Goal: Check status: Check status

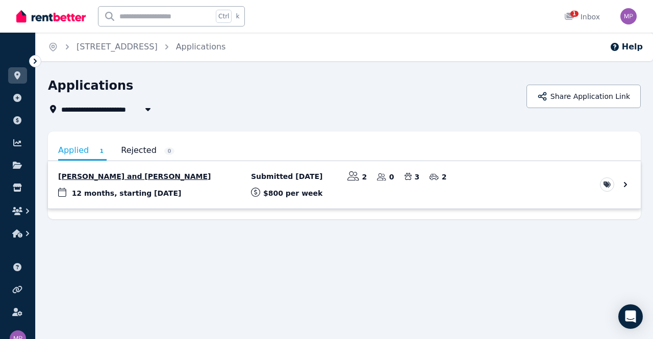
click at [626, 181] on link "View application: Reuben Trayer and Lisa Dunne" at bounding box center [344, 184] width 593 height 47
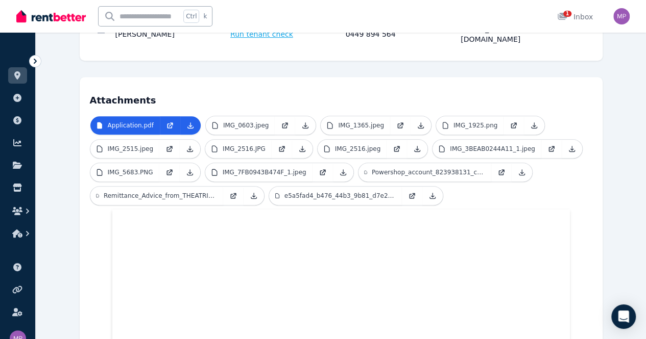
scroll to position [245, 0]
click at [223, 122] on p "IMG_0603.jpeg" at bounding box center [246, 126] width 46 height 8
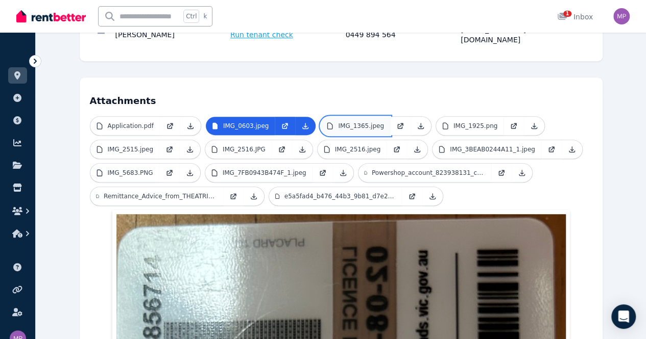
click at [338, 122] on p "IMG_1365.jpeg" at bounding box center [361, 126] width 46 height 8
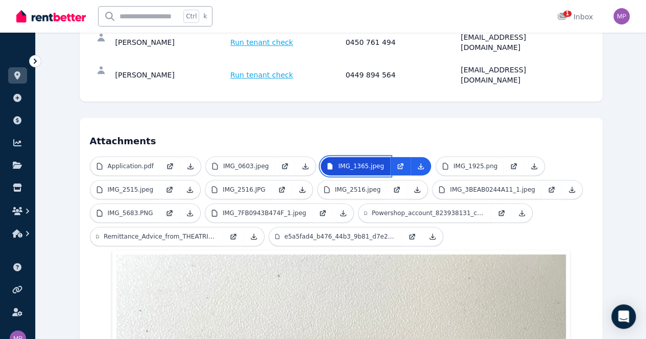
scroll to position [207, 0]
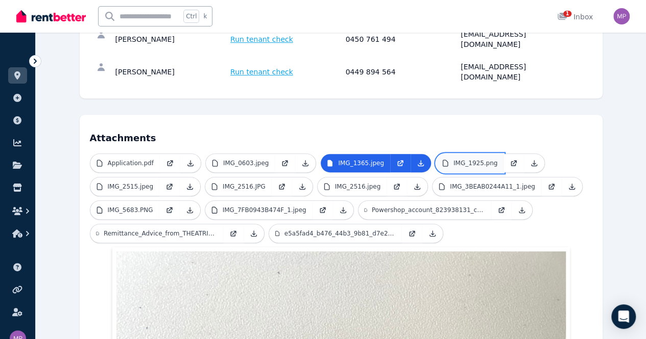
click at [444, 154] on link "IMG_1925.png" at bounding box center [469, 163] width 67 height 18
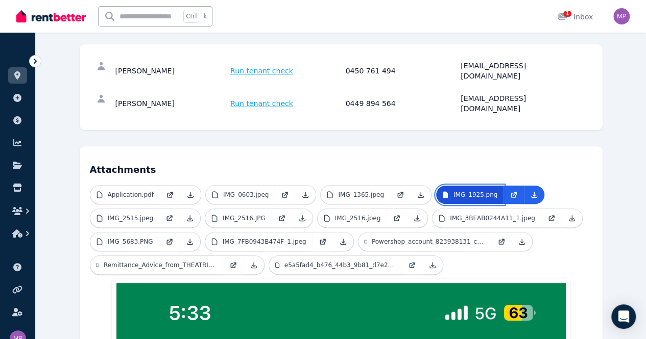
scroll to position [176, 0]
click at [320, 240] on icon at bounding box center [322, 242] width 5 height 5
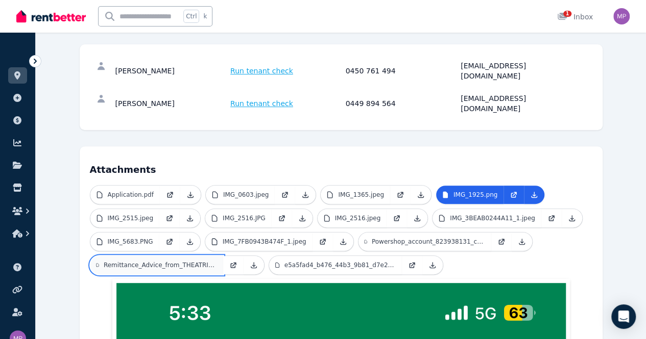
click at [217, 261] on p "Remittance_Advice_from_THEATRICAL_TELEVISION_DISPLAY_SERVI.pdf" at bounding box center [160, 265] width 113 height 8
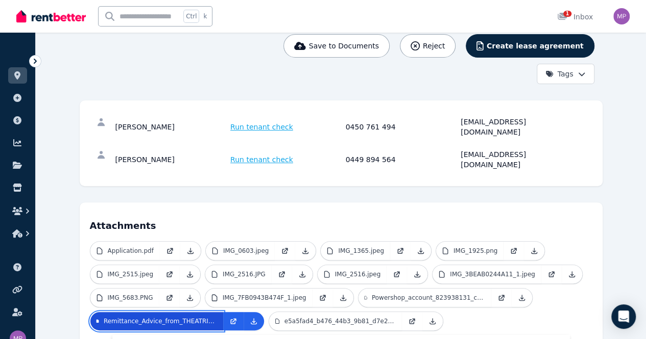
scroll to position [119, 0]
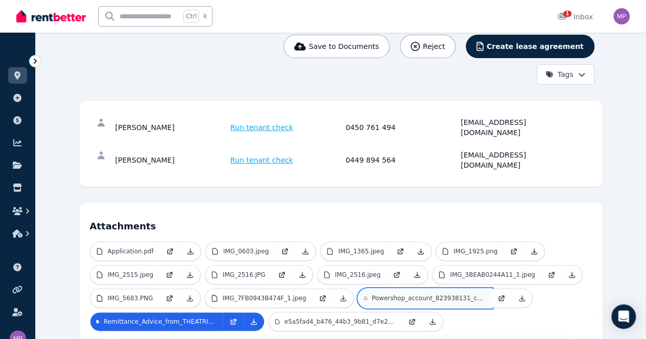
click at [372, 295] on p "Powershop_account_823938131_consumer_61027351129_i_nvoice_.pdf" at bounding box center [428, 299] width 113 height 8
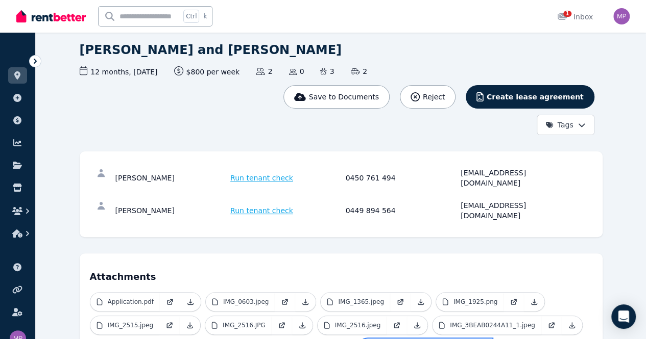
scroll to position [67, 0]
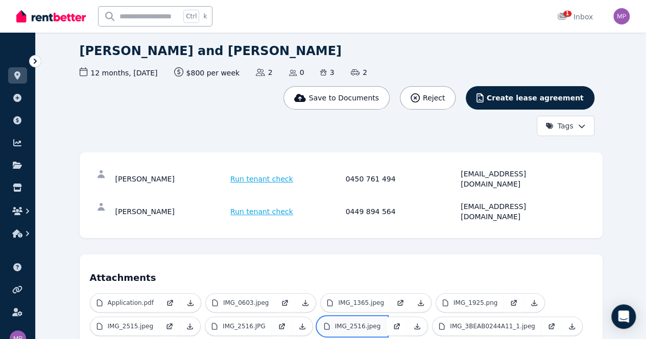
click at [335, 323] on p "IMG_2516.jpeg" at bounding box center [358, 327] width 46 height 8
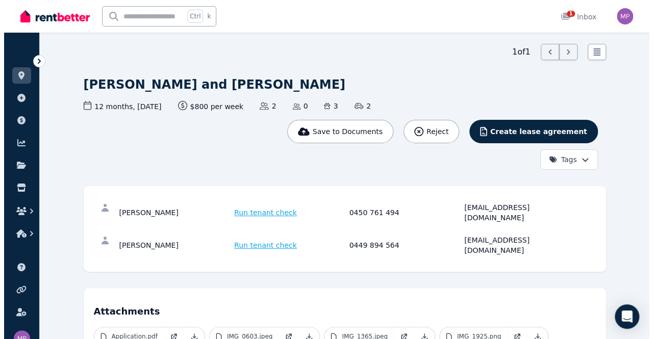
scroll to position [0, 0]
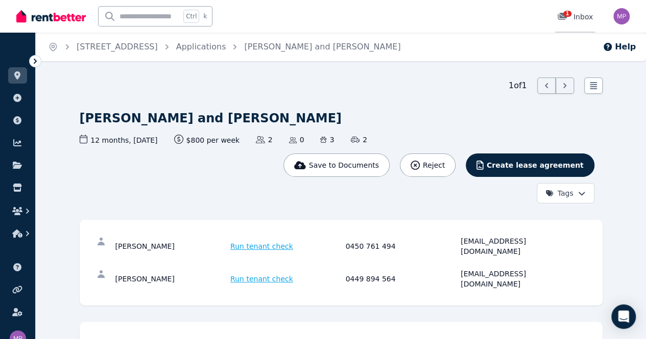
click at [568, 11] on span "1" at bounding box center [567, 14] width 8 height 6
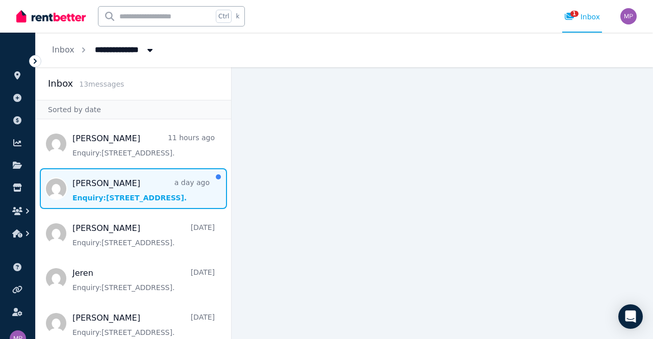
click at [127, 192] on span "Message list" at bounding box center [134, 188] width 196 height 41
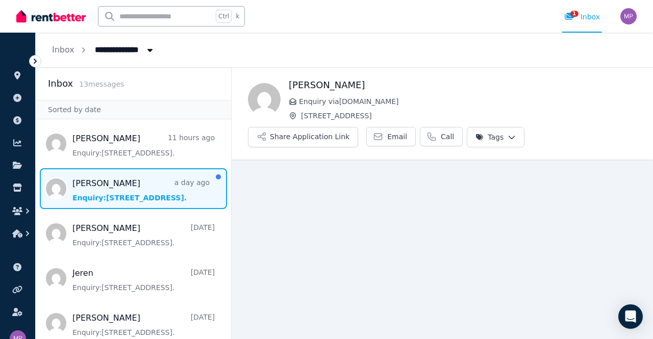
scroll to position [31, 0]
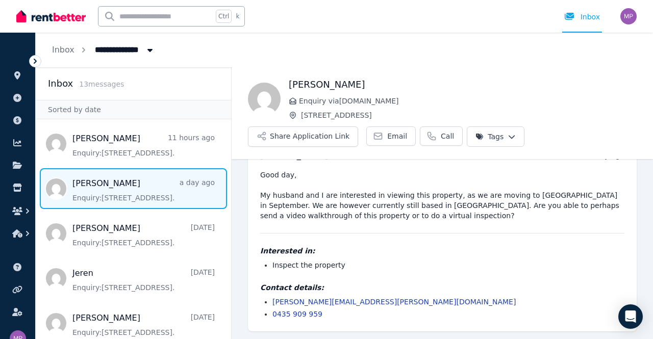
click at [127, 192] on span "Message list" at bounding box center [134, 188] width 196 height 41
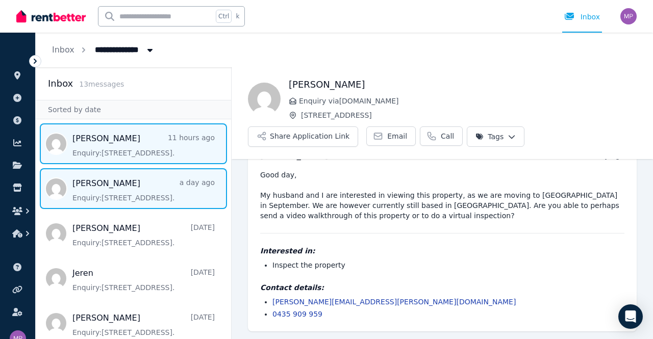
click at [166, 151] on span "Message list" at bounding box center [134, 144] width 196 height 41
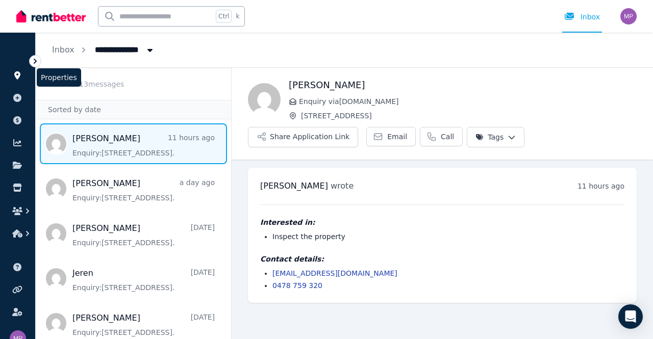
click at [16, 76] on icon at bounding box center [17, 75] width 6 height 8
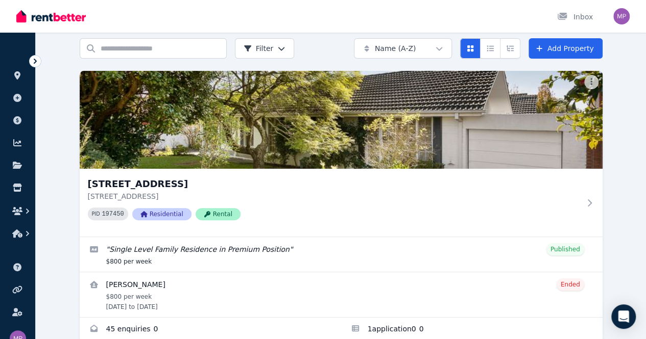
scroll to position [81, 0]
